Goal: Task Accomplishment & Management: Manage account settings

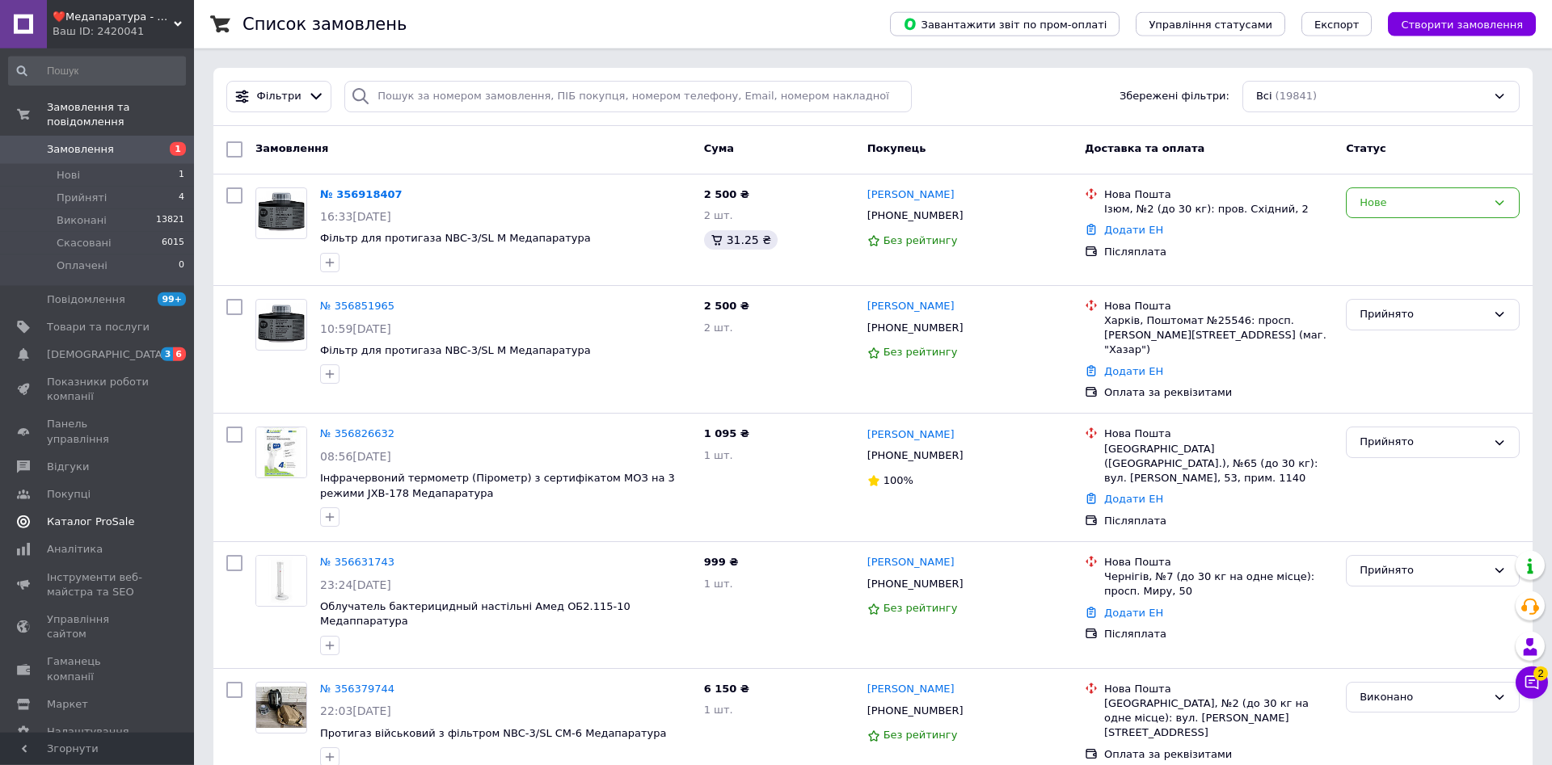
click at [105, 515] on span "Каталог ProSale" at bounding box center [90, 522] width 87 height 15
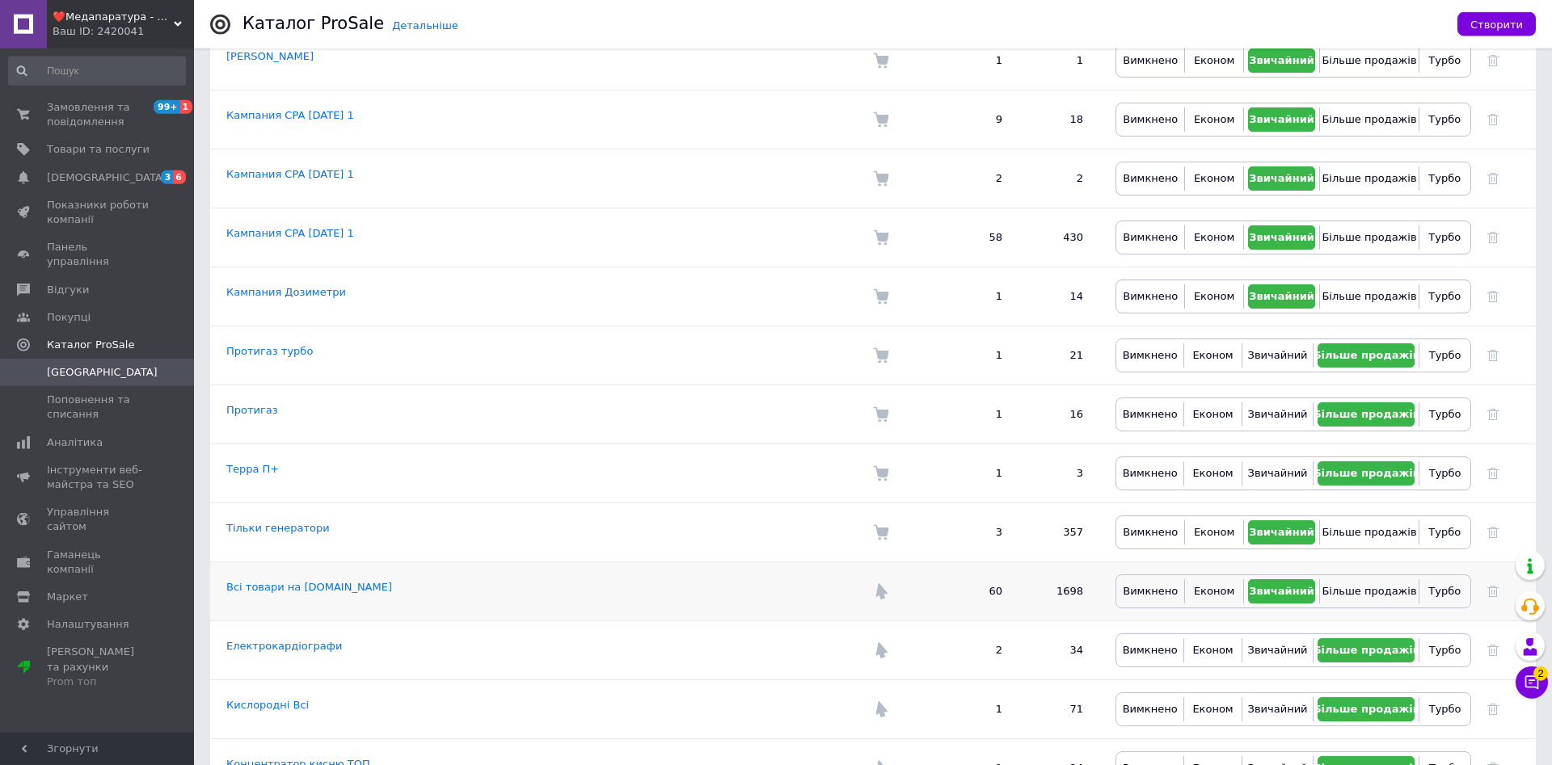
scroll to position [660, 0]
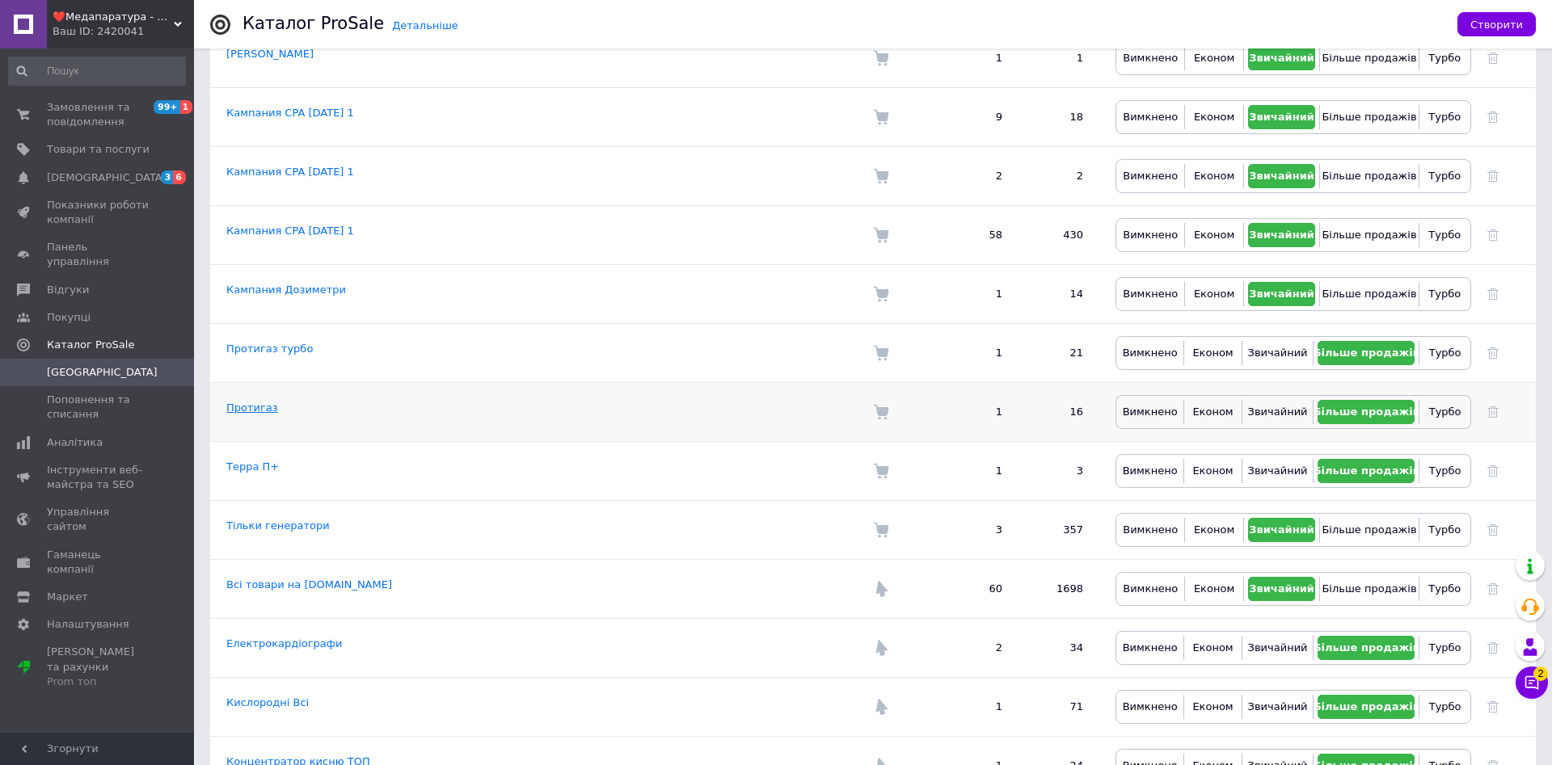
click at [240, 402] on link "Протигаз" at bounding box center [252, 408] width 52 height 12
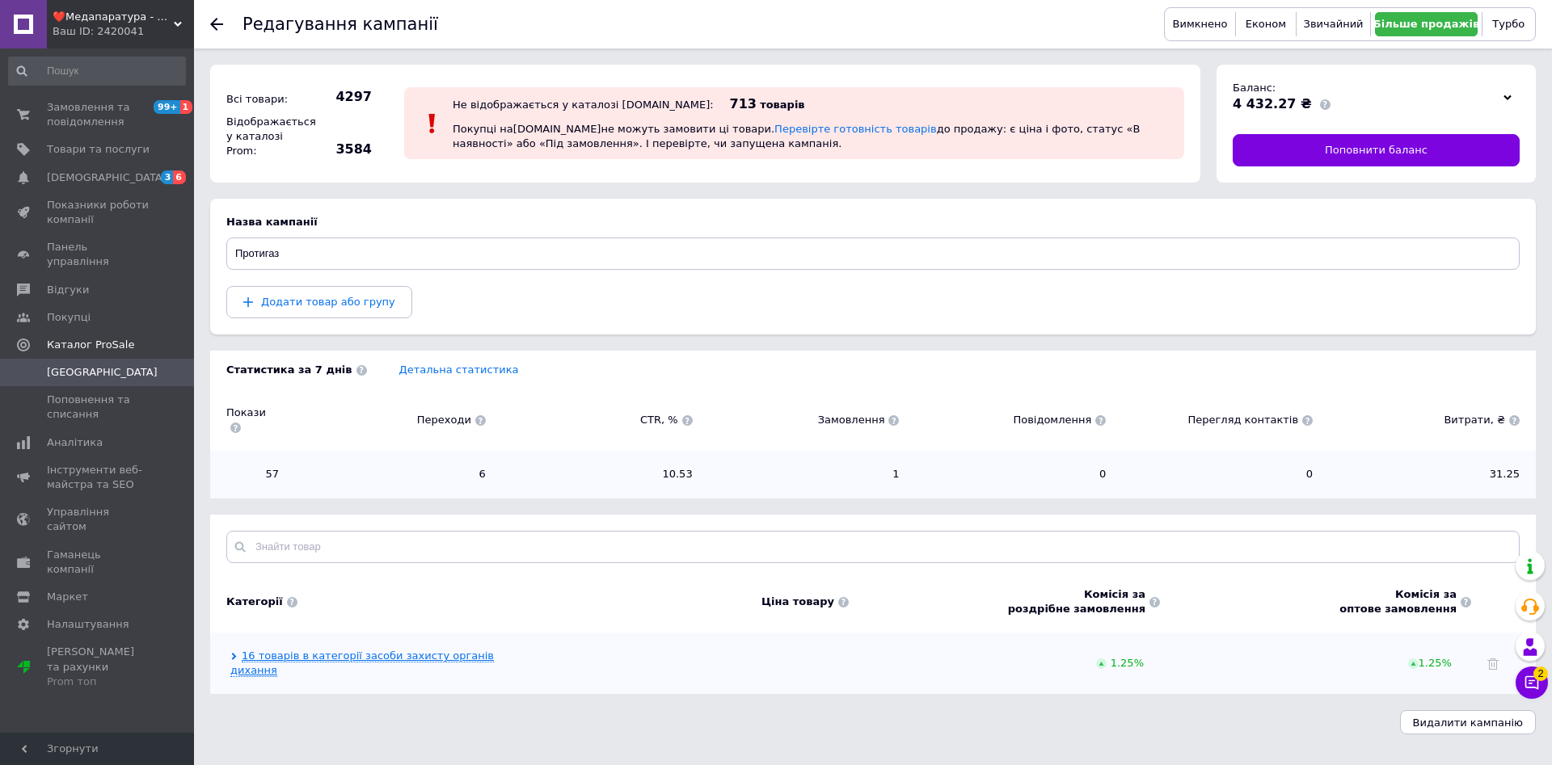
click at [295, 650] on link "16 товарів в категорії засоби захисту органів дихання" at bounding box center [361, 663] width 263 height 27
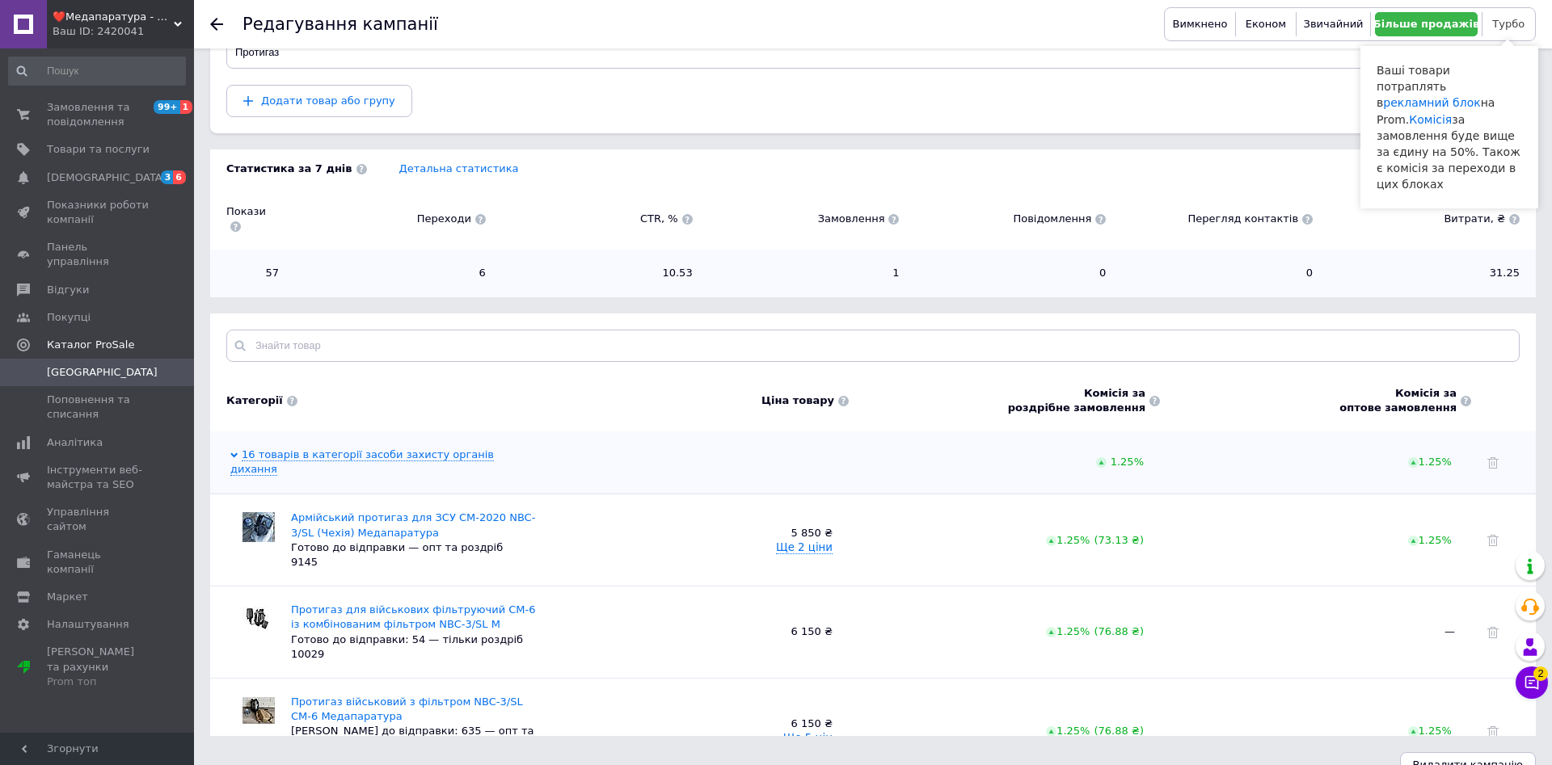
click at [1504, 24] on span "Турбо" at bounding box center [1508, 24] width 32 height 12
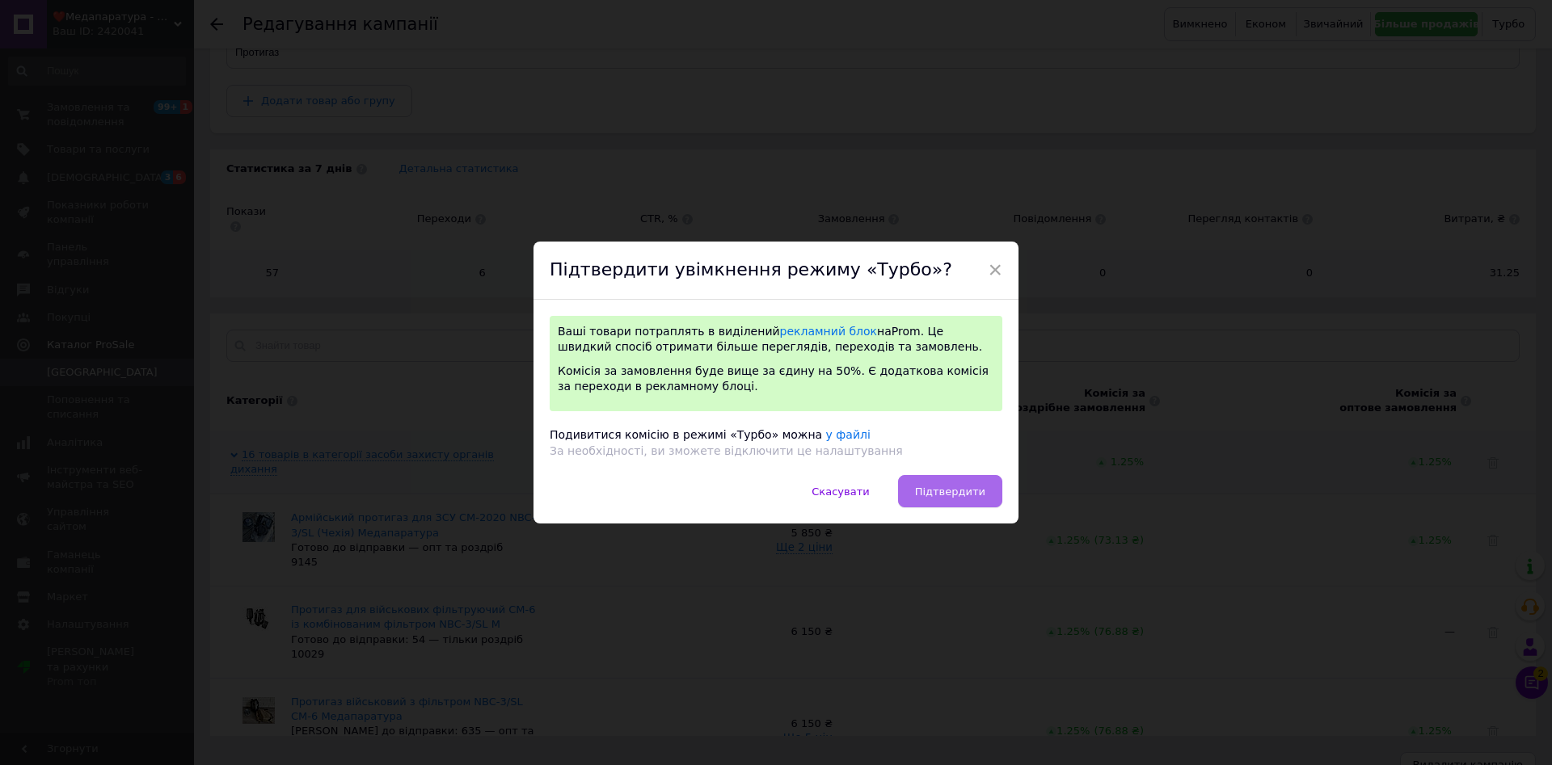
click at [948, 497] on span "Підтвердити" at bounding box center [950, 492] width 70 height 12
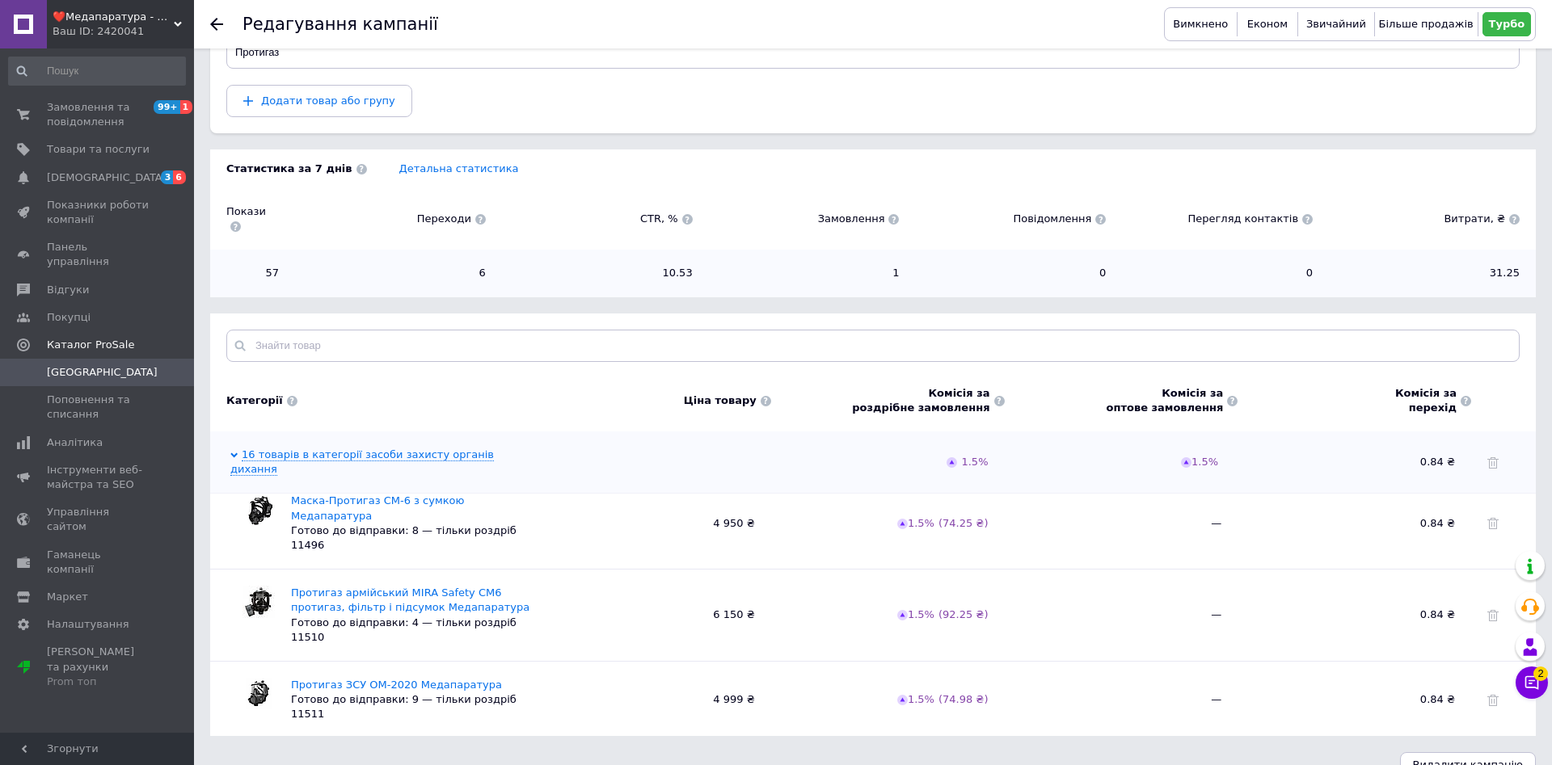
scroll to position [1200, 0]
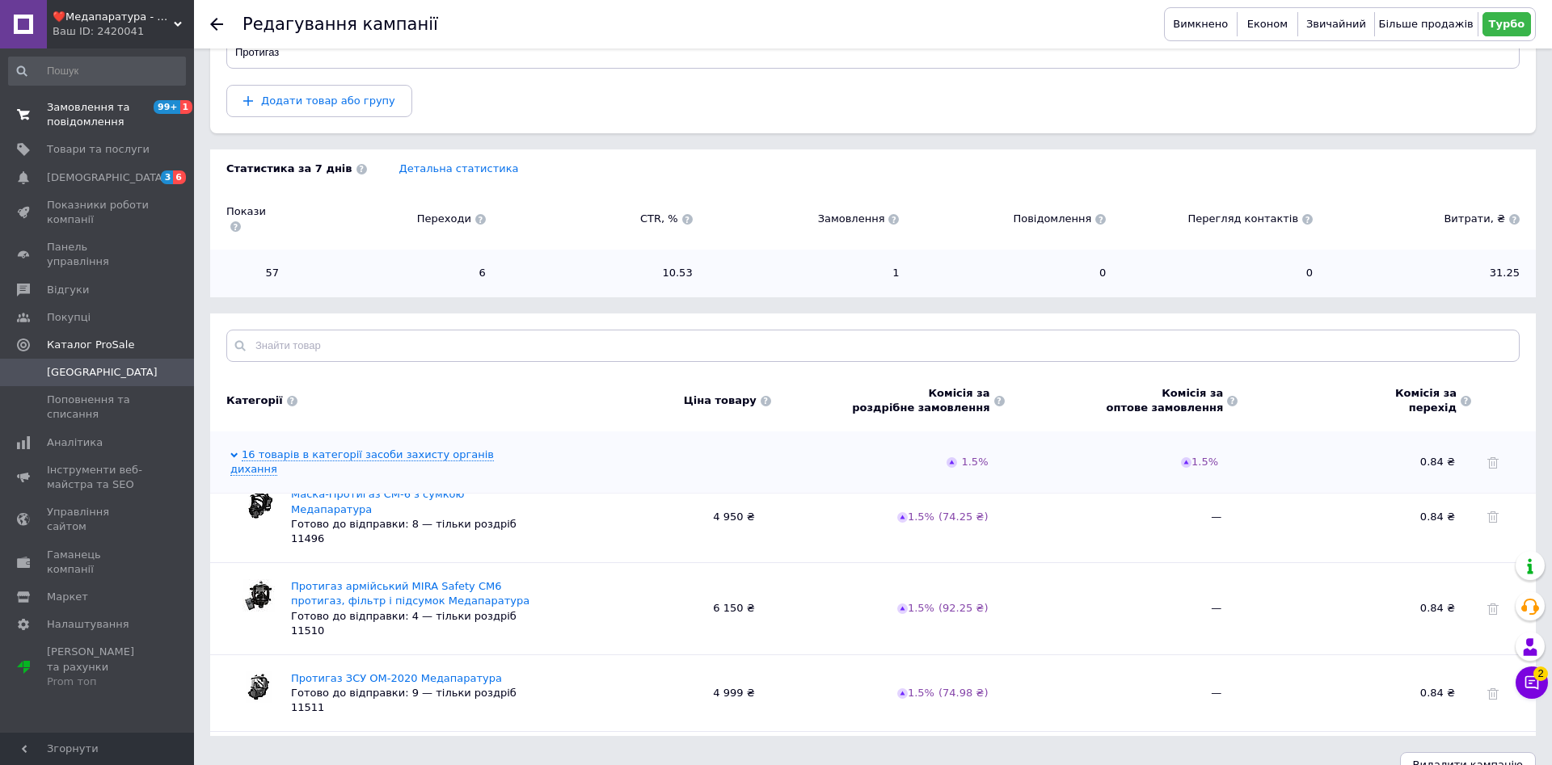
click at [118, 122] on span "Замовлення та повідомлення" at bounding box center [98, 114] width 103 height 29
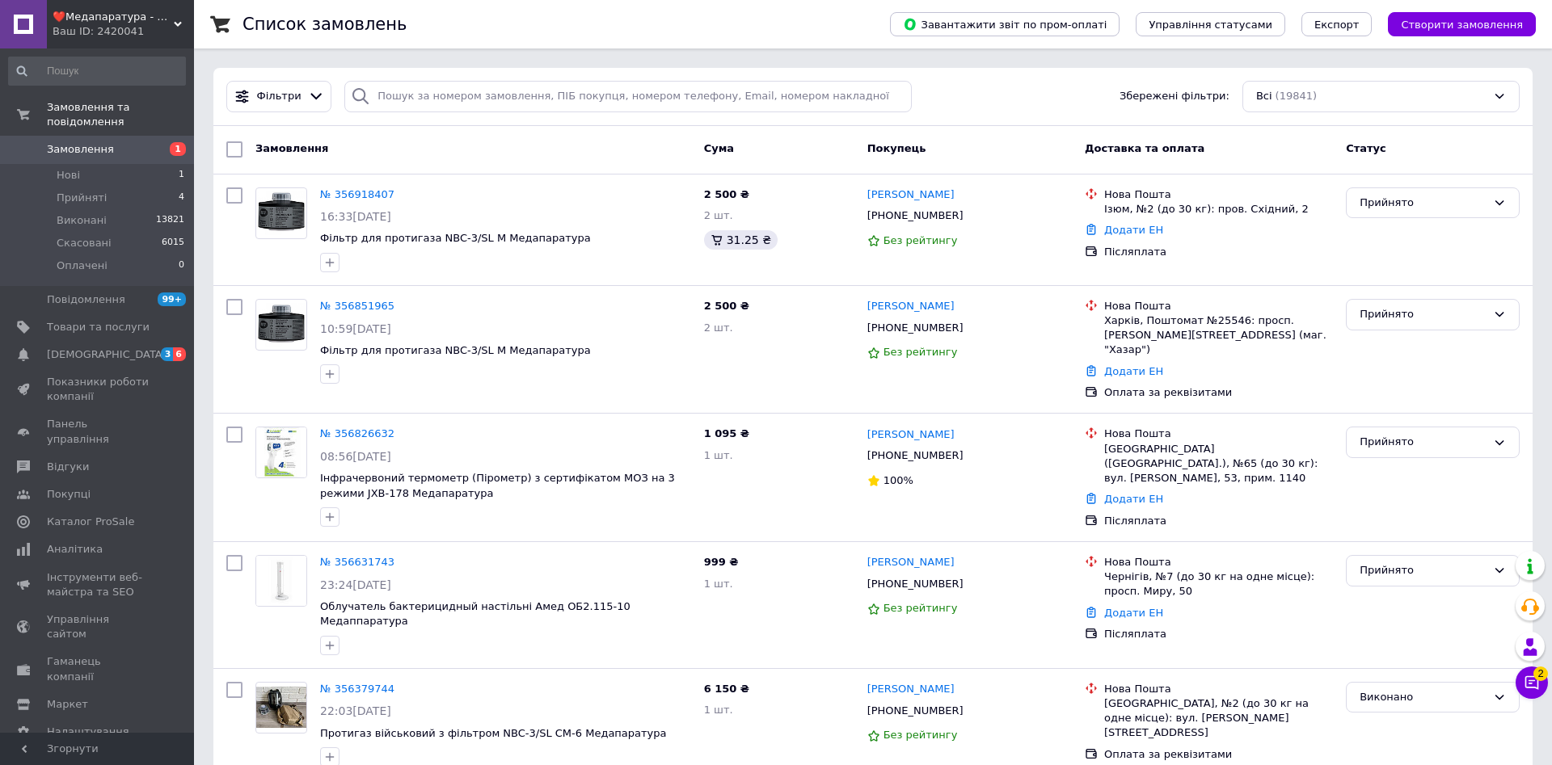
click at [153, 19] on span "❤️Медапаратура - Медтехніка Низьких Цін ✅" at bounding box center [113, 17] width 121 height 15
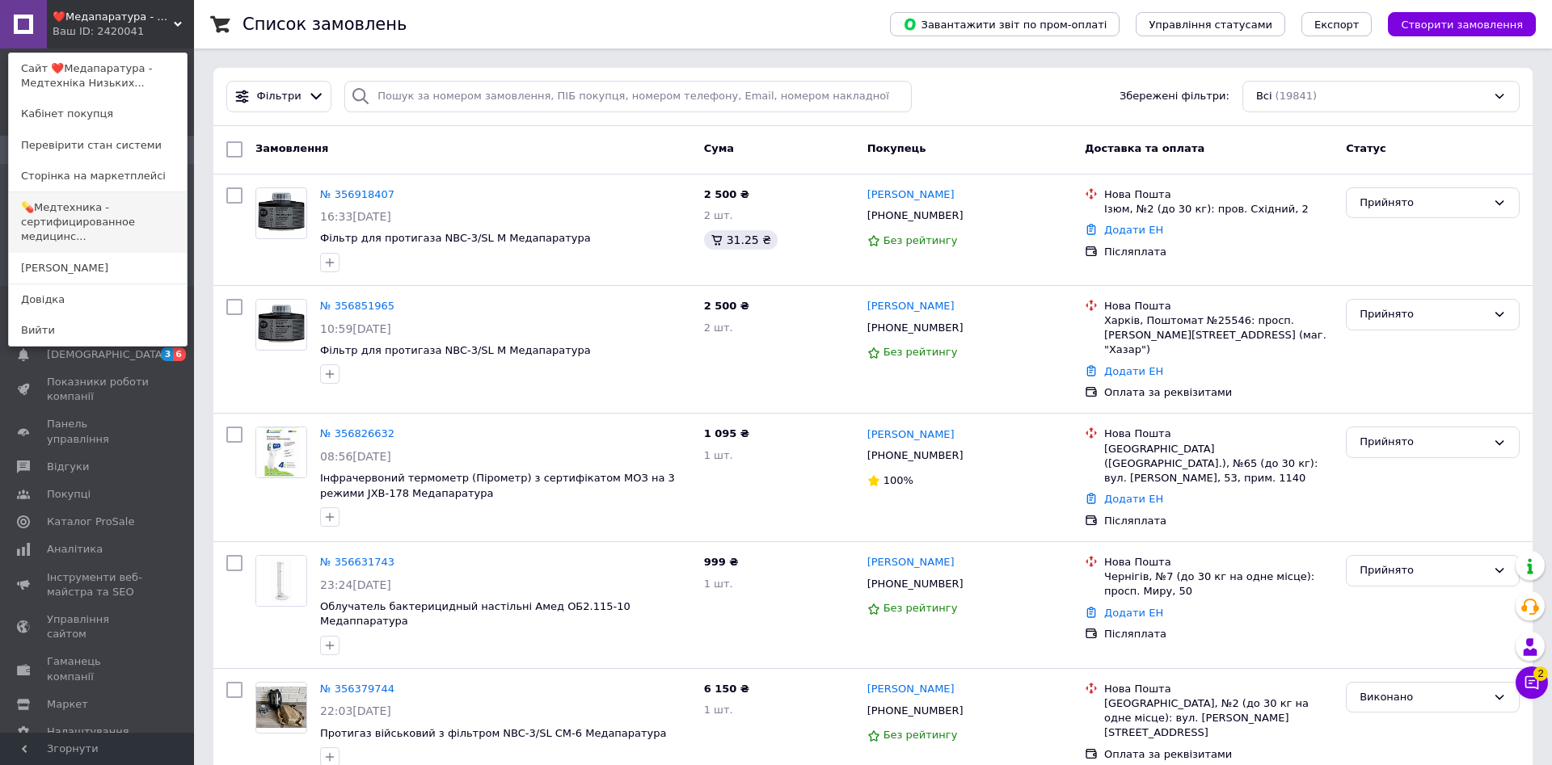
click at [148, 231] on link "💊Медтехника - сертифицированное медицинс..." at bounding box center [98, 222] width 178 height 61
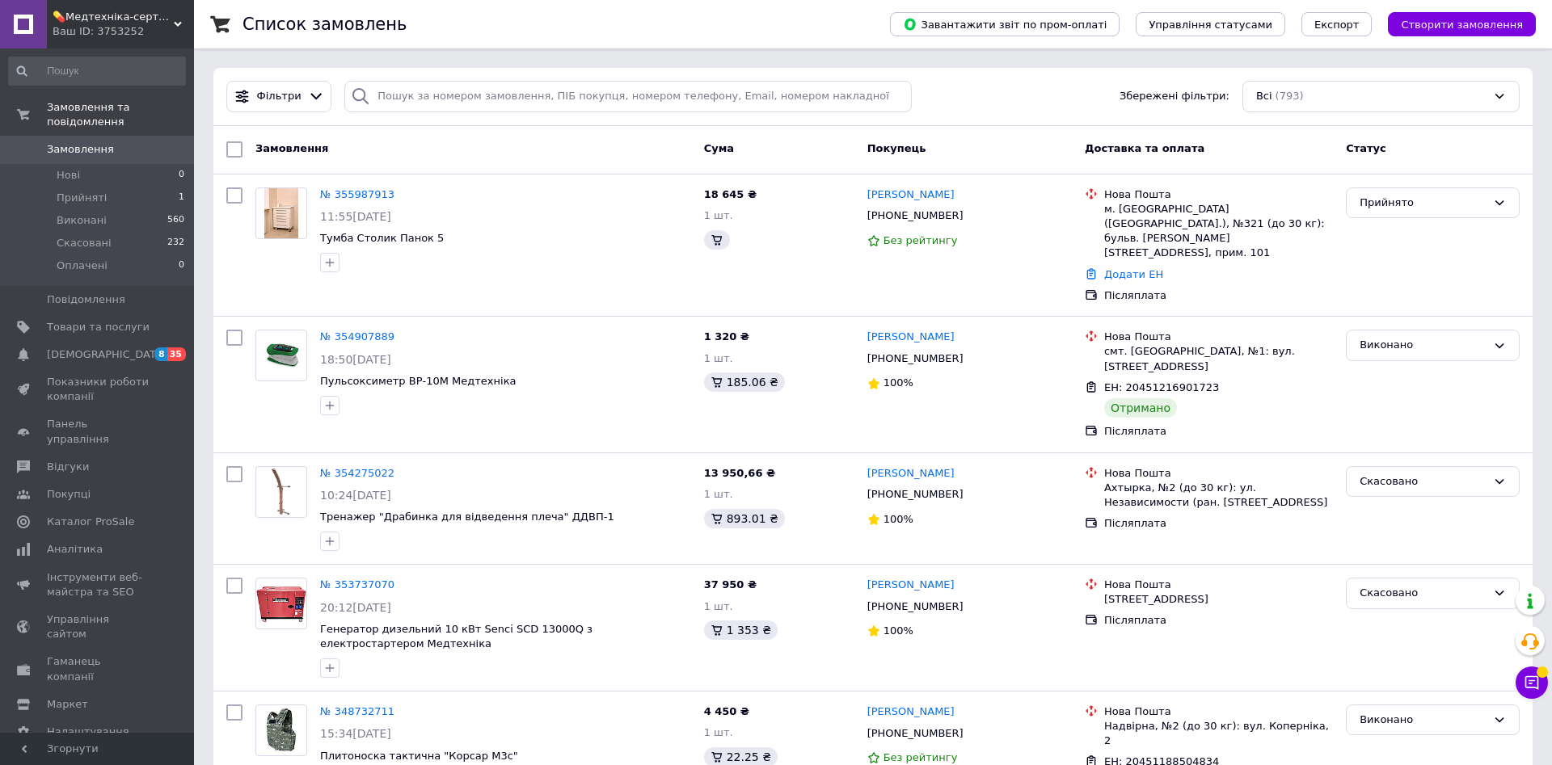
click at [93, 142] on span "Замовлення" at bounding box center [80, 149] width 67 height 15
click at [138, 29] on div "Ваш ID: 3753252" at bounding box center [123, 31] width 141 height 15
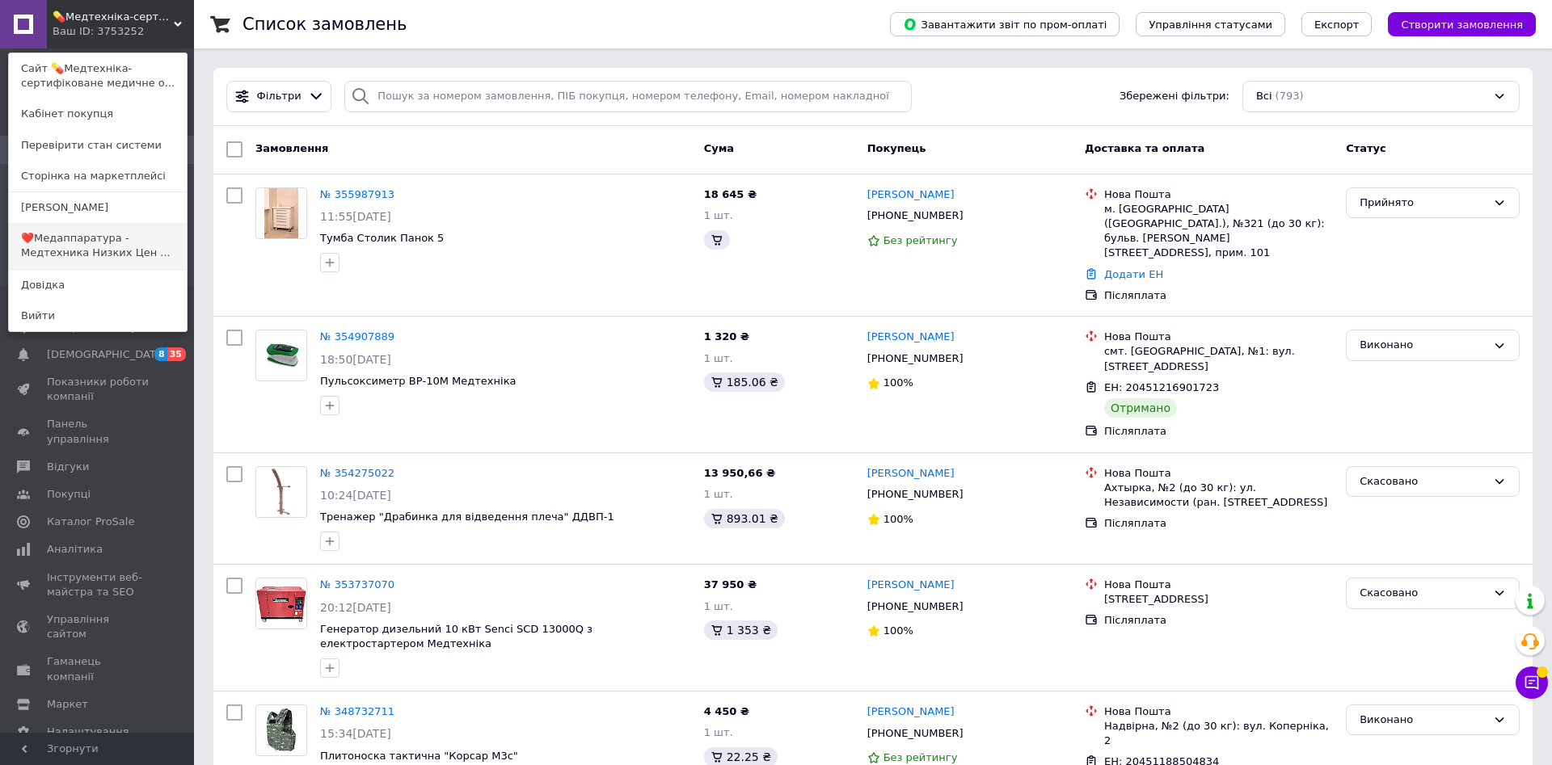
click at [76, 240] on link "❤️Медаппаратура - Медтехника Низких Цен ..." at bounding box center [98, 245] width 178 height 45
